Goal: Information Seeking & Learning: Learn about a topic

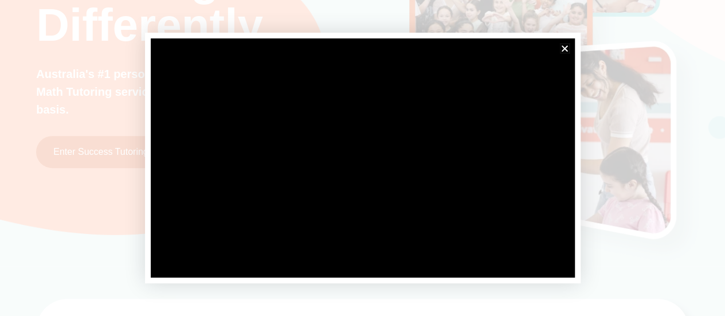
scroll to position [172, 0]
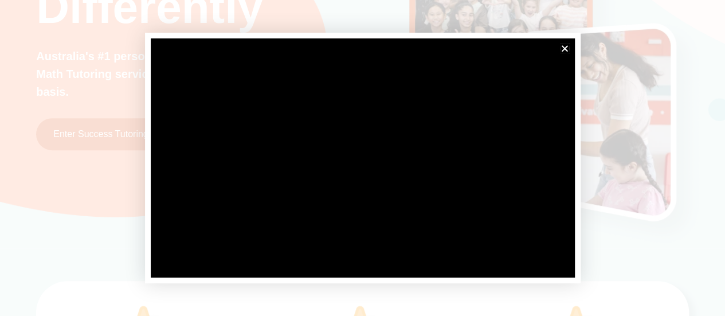
click at [567, 45] on icon "Close" at bounding box center [565, 48] width 9 height 9
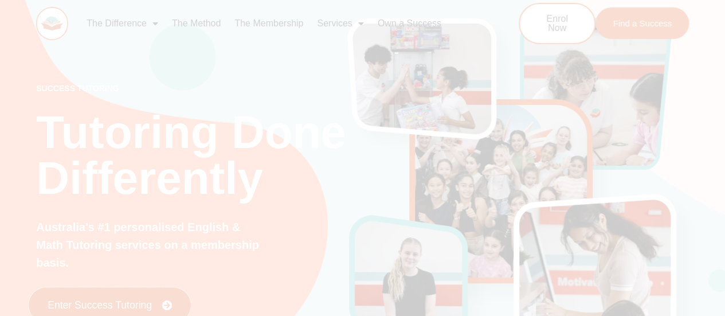
scroll to position [0, 0]
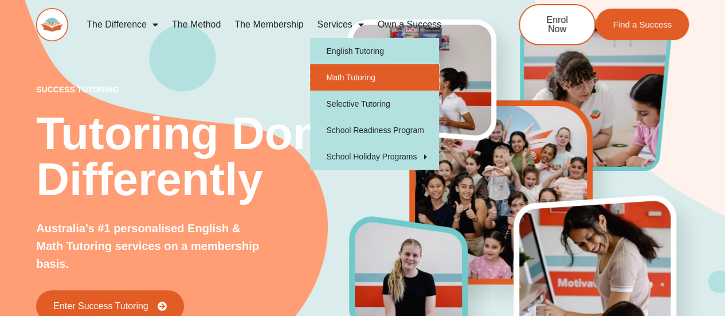
click at [342, 79] on link "Math Tutoring" at bounding box center [374, 77] width 129 height 26
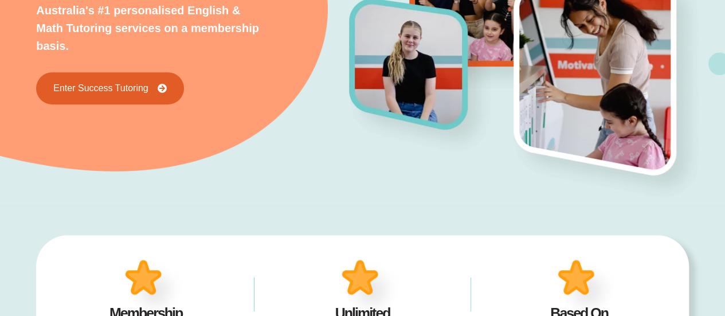
scroll to position [229, 0]
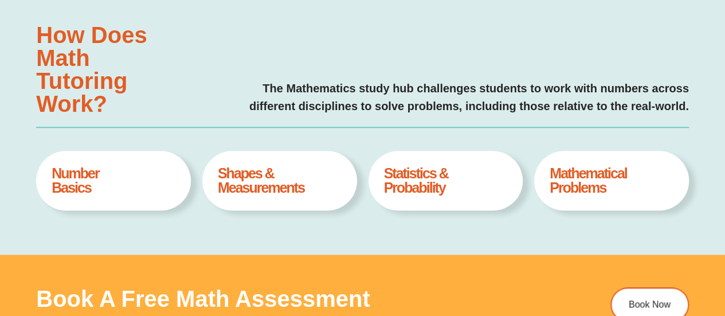
scroll to position [459, 0]
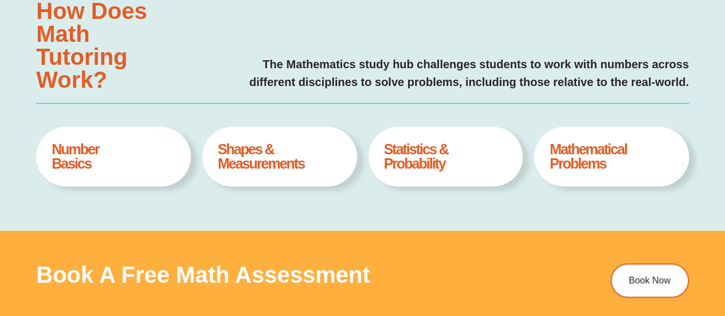
click at [268, 163] on h4 "Shapes & Measurements" at bounding box center [280, 156] width 124 height 29
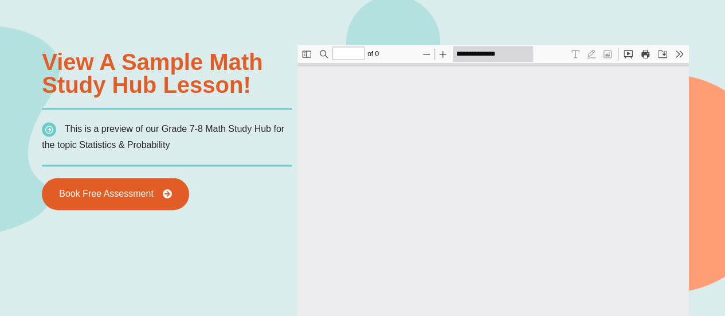
scroll to position [803, 0]
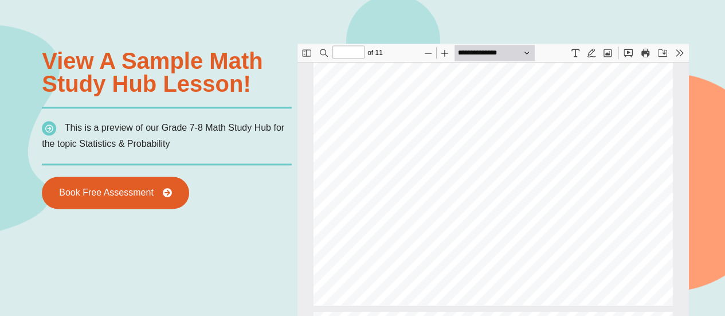
type input "*"
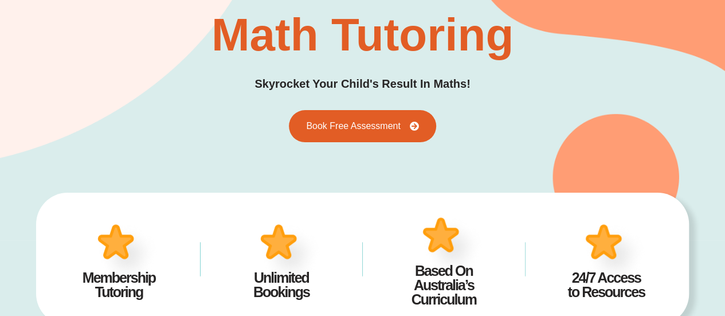
scroll to position [0, 0]
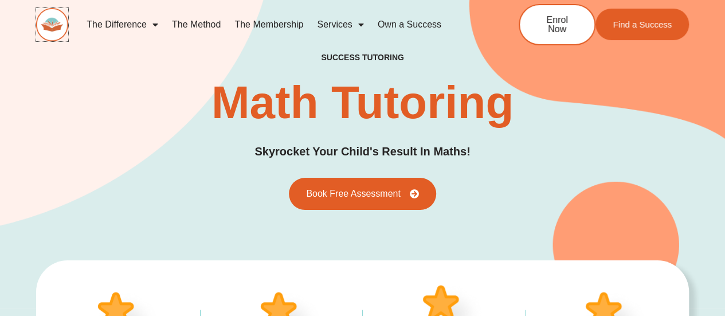
click at [46, 18] on img at bounding box center [52, 24] width 32 height 33
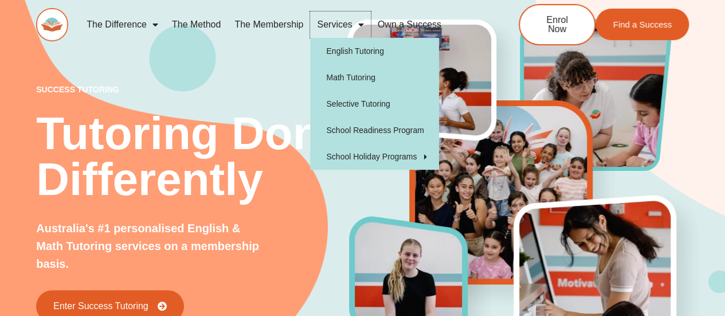
click at [346, 24] on link "Services" at bounding box center [340, 24] width 60 height 26
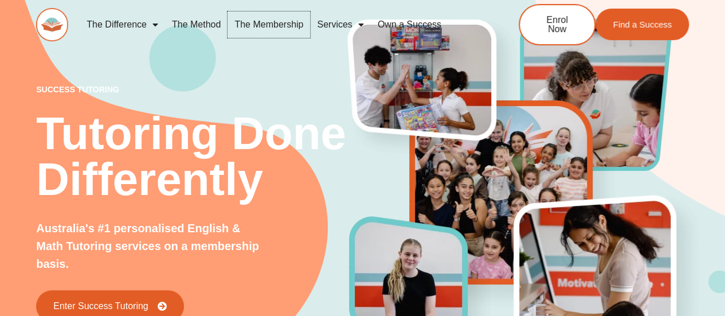
click at [288, 25] on link "The Membership" at bounding box center [269, 24] width 83 height 26
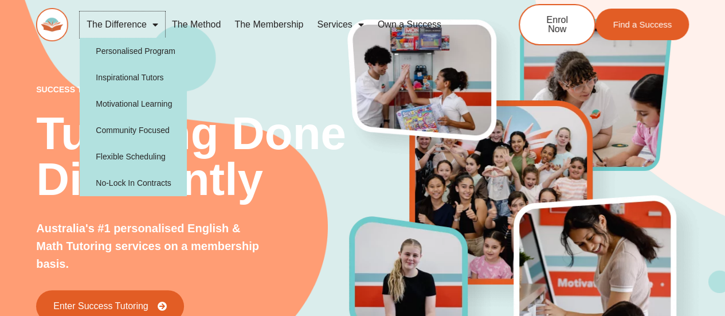
click at [153, 24] on span "Menu" at bounding box center [152, 24] width 11 height 21
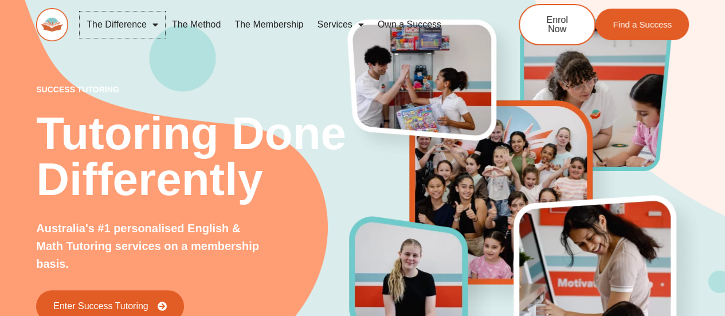
click at [153, 24] on span "Menu" at bounding box center [152, 24] width 11 height 21
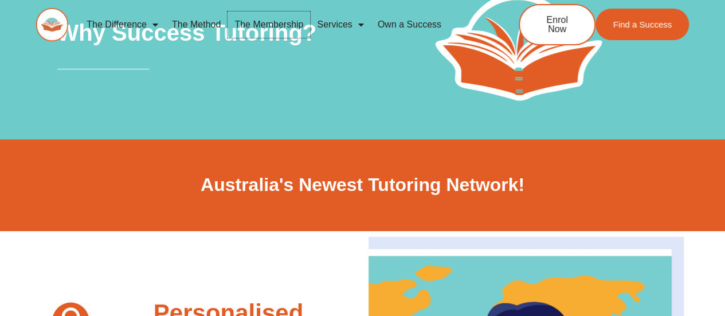
click at [281, 20] on link "The Membership" at bounding box center [269, 24] width 83 height 26
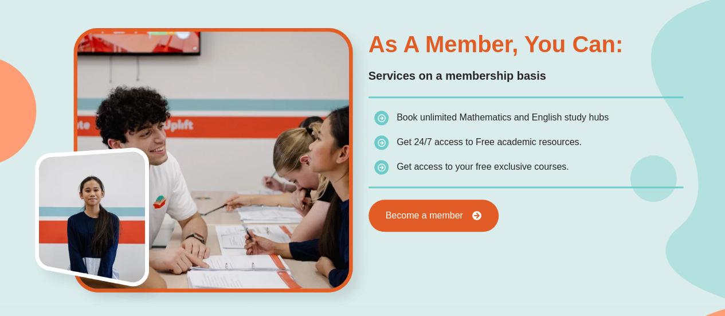
scroll to position [573, 0]
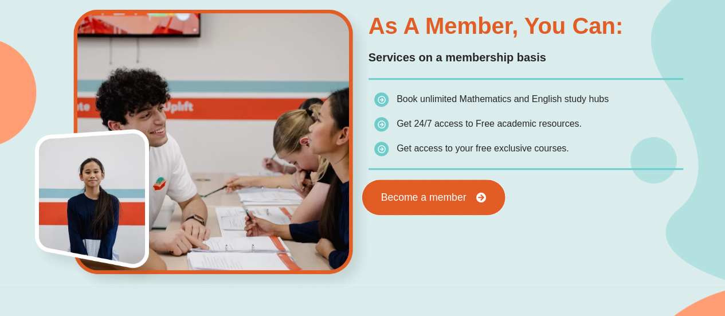
click at [436, 186] on link "Become a member" at bounding box center [433, 197] width 143 height 36
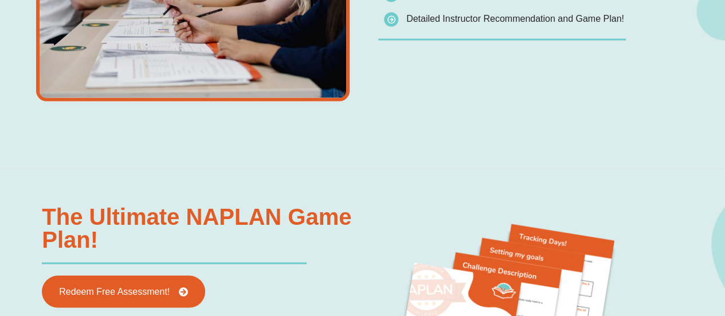
scroll to position [1147, 0]
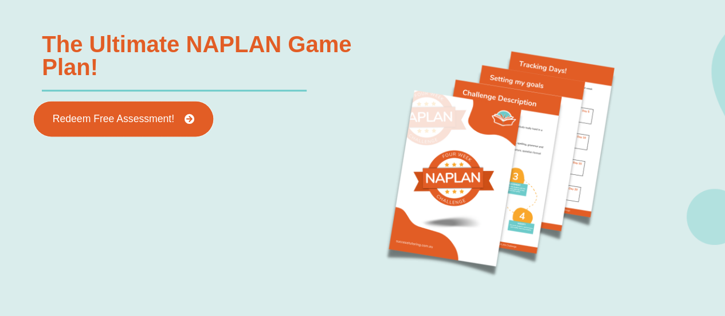
click at [155, 124] on link "Redeem Free Assessment!" at bounding box center [123, 119] width 179 height 36
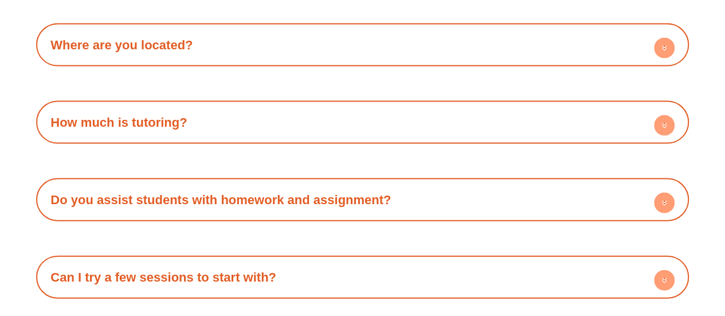
scroll to position [3383, 0]
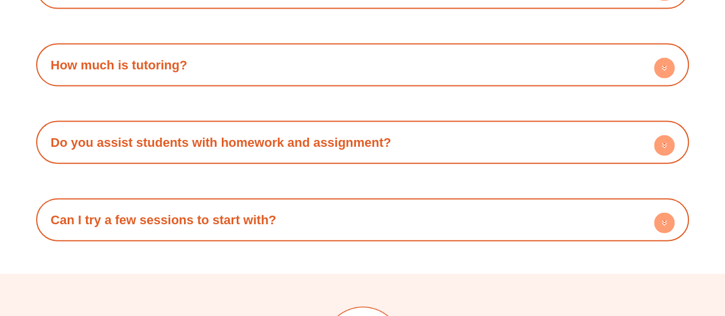
click at [667, 68] on circle at bounding box center [664, 68] width 21 height 21
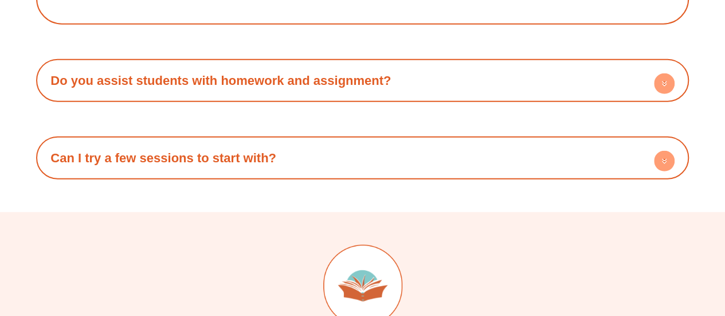
scroll to position [3555, 0]
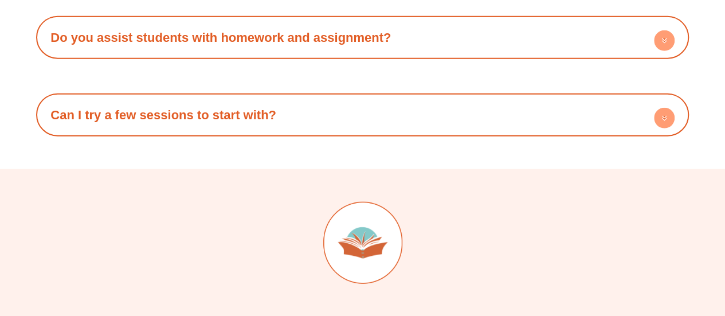
click at [664, 117] on icon at bounding box center [664, 117] width 4 height 2
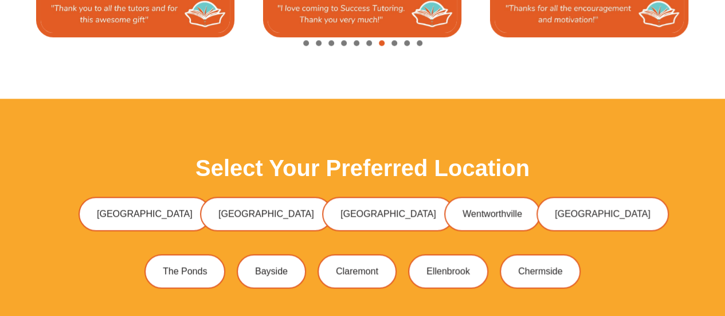
scroll to position [2752, 0]
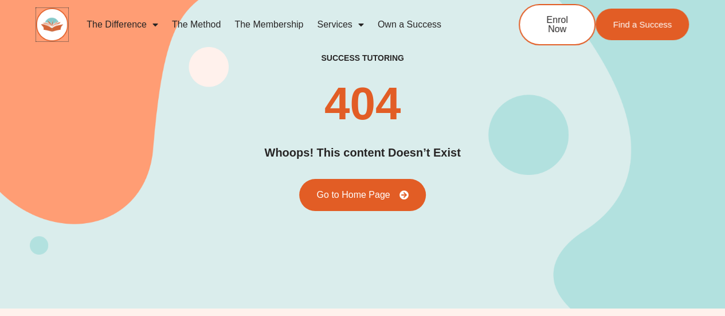
click at [53, 19] on img at bounding box center [52, 24] width 32 height 33
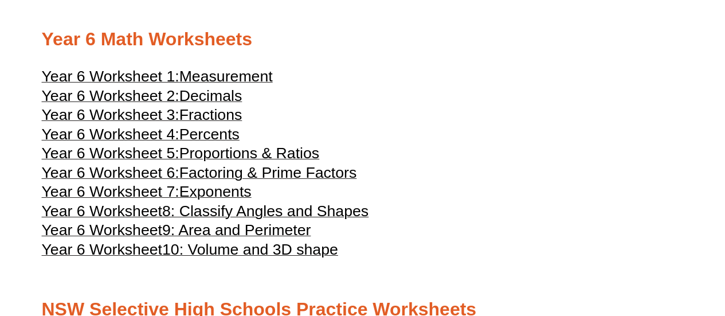
scroll to position [1950, 0]
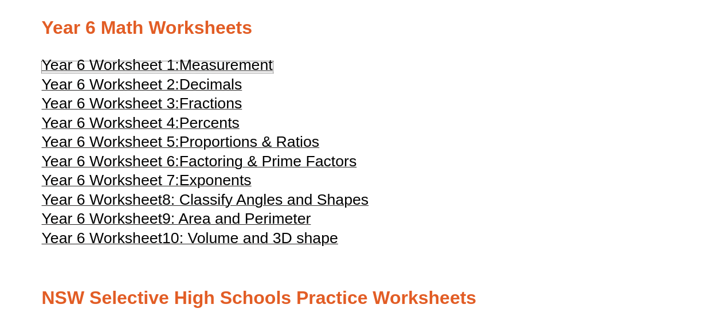
click at [250, 73] on span "Measurement" at bounding box center [225, 64] width 93 height 17
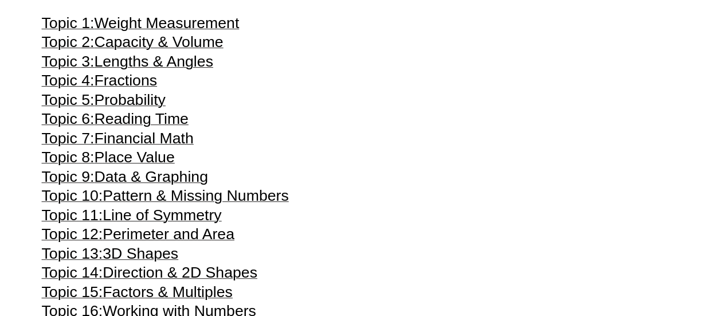
scroll to position [2408, 0]
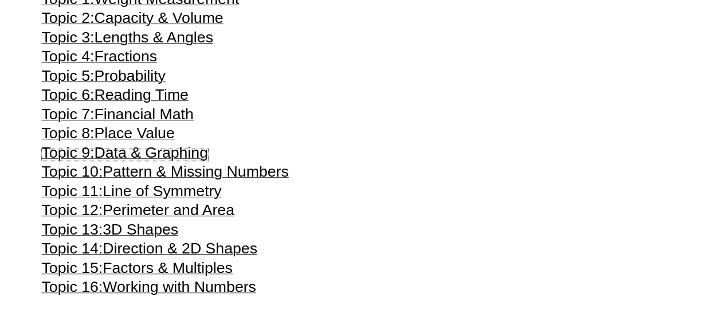
click at [171, 161] on span "Data & Graphing" at bounding box center [151, 152] width 114 height 17
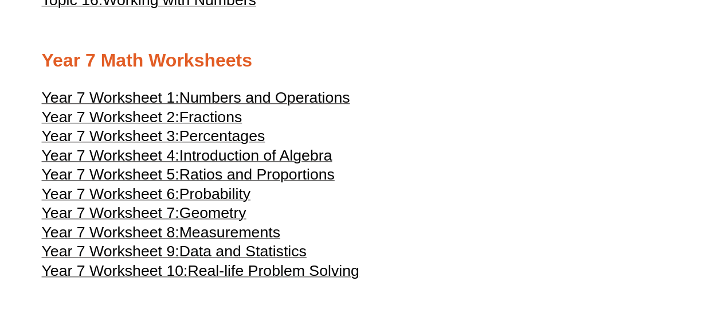
scroll to position [2752, 0]
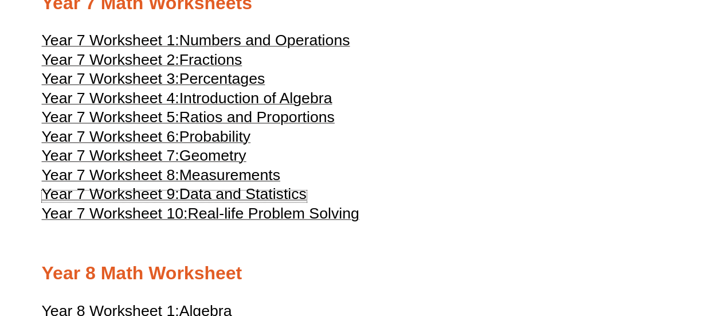
click at [278, 202] on span "Data and Statistics" at bounding box center [242, 193] width 127 height 17
